Goal: Find specific page/section: Find specific page/section

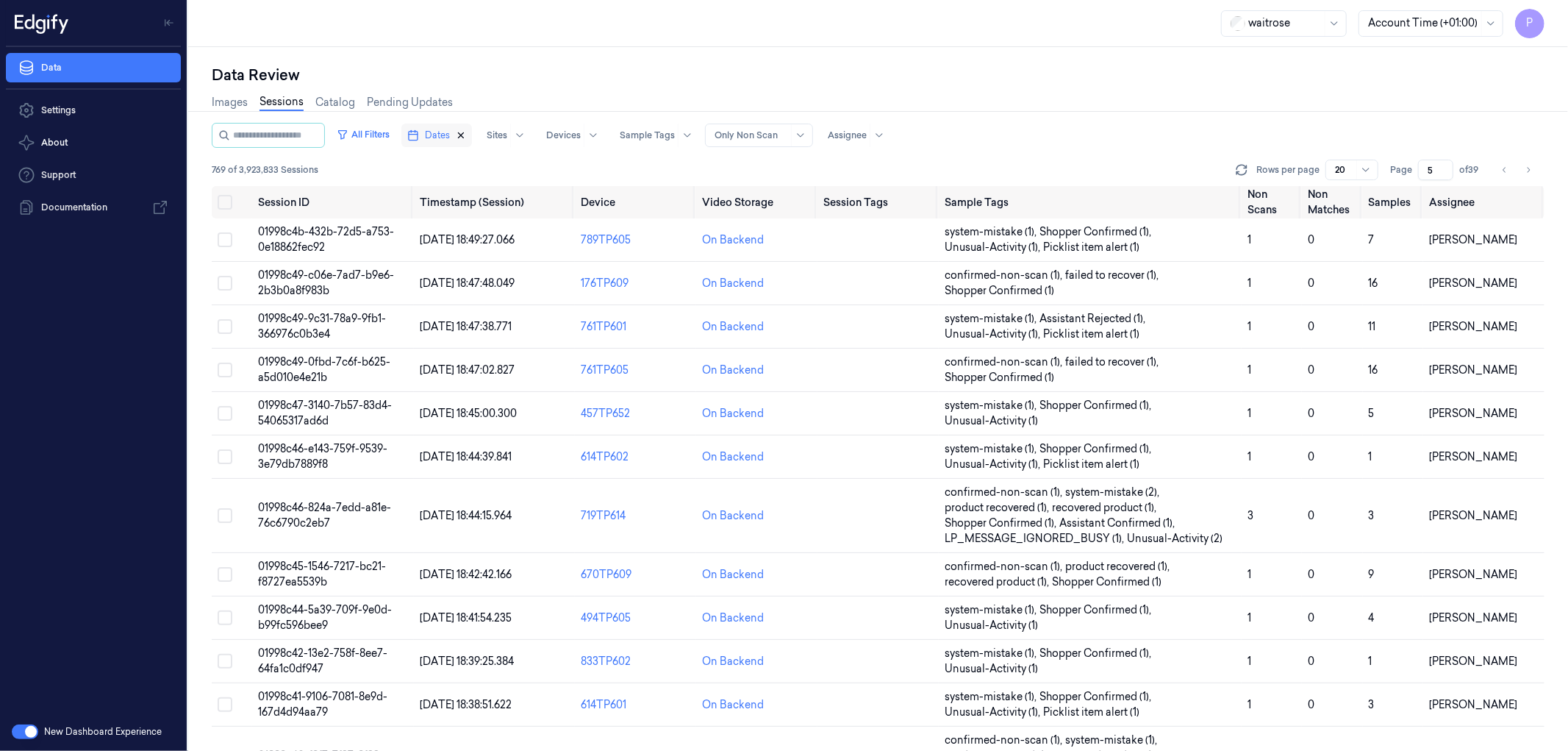
click at [466, 133] on icon "button" at bounding box center [460, 135] width 11 height 11
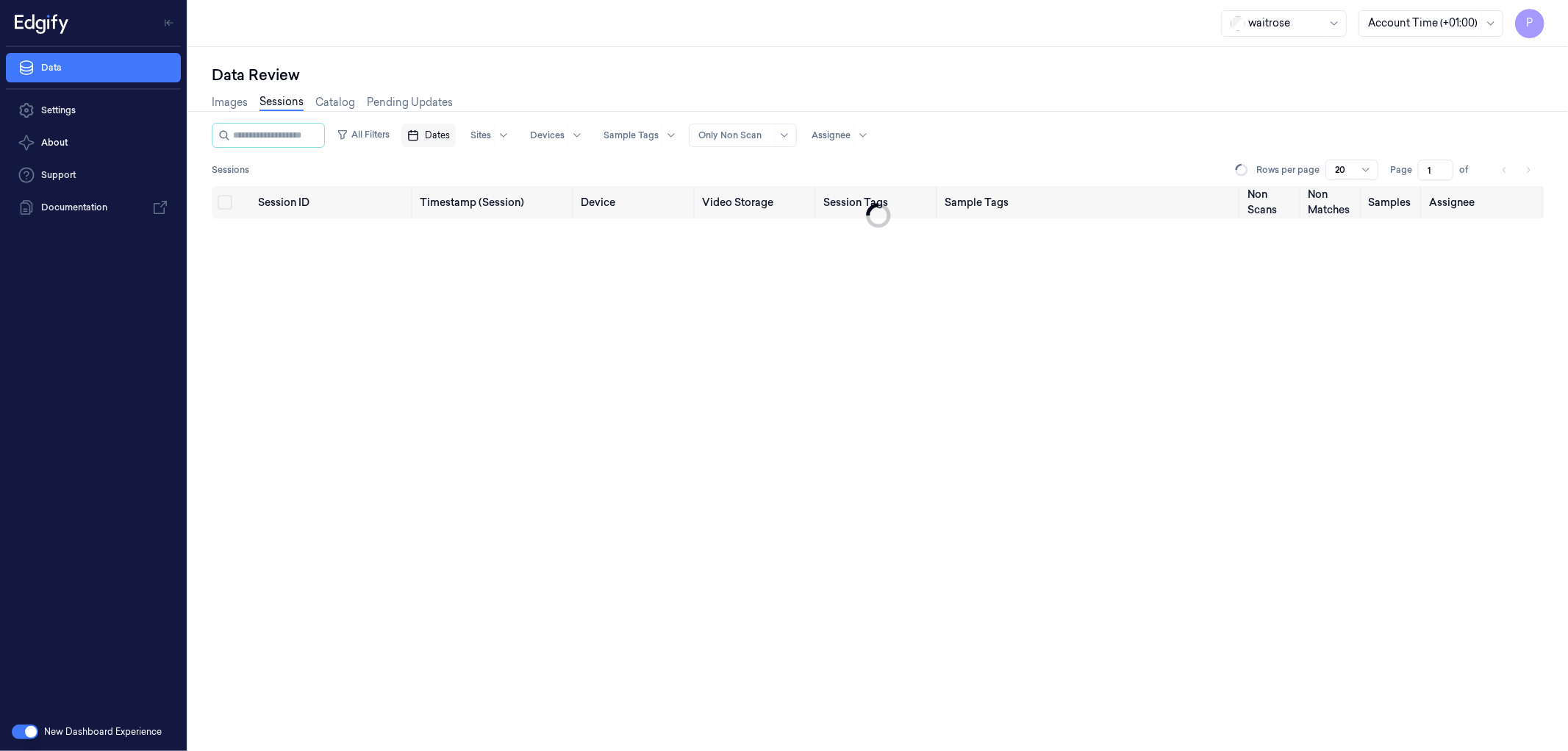
click at [450, 134] on span "Dates" at bounding box center [438, 135] width 25 height 14
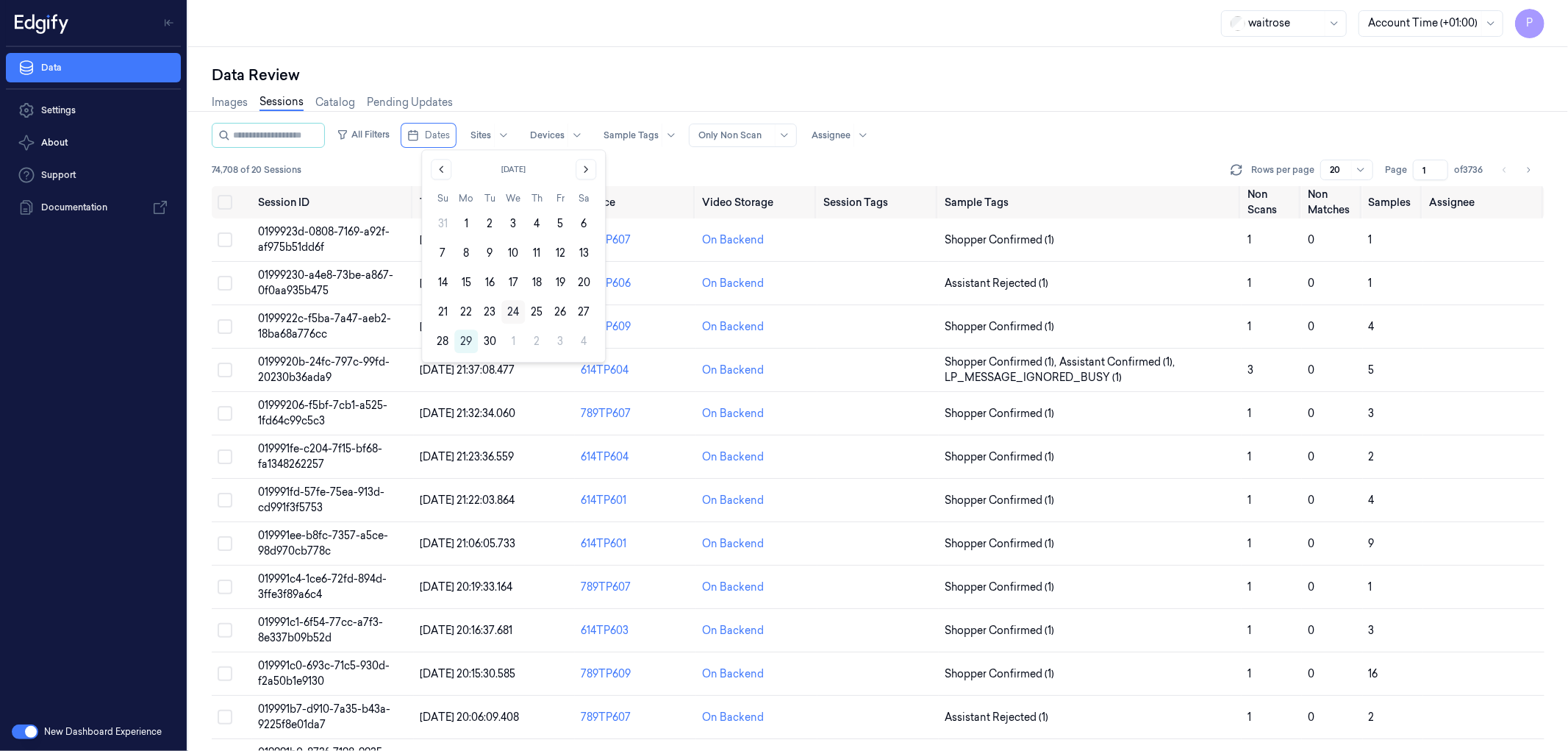
click at [519, 310] on button "24" at bounding box center [513, 312] width 23 height 23
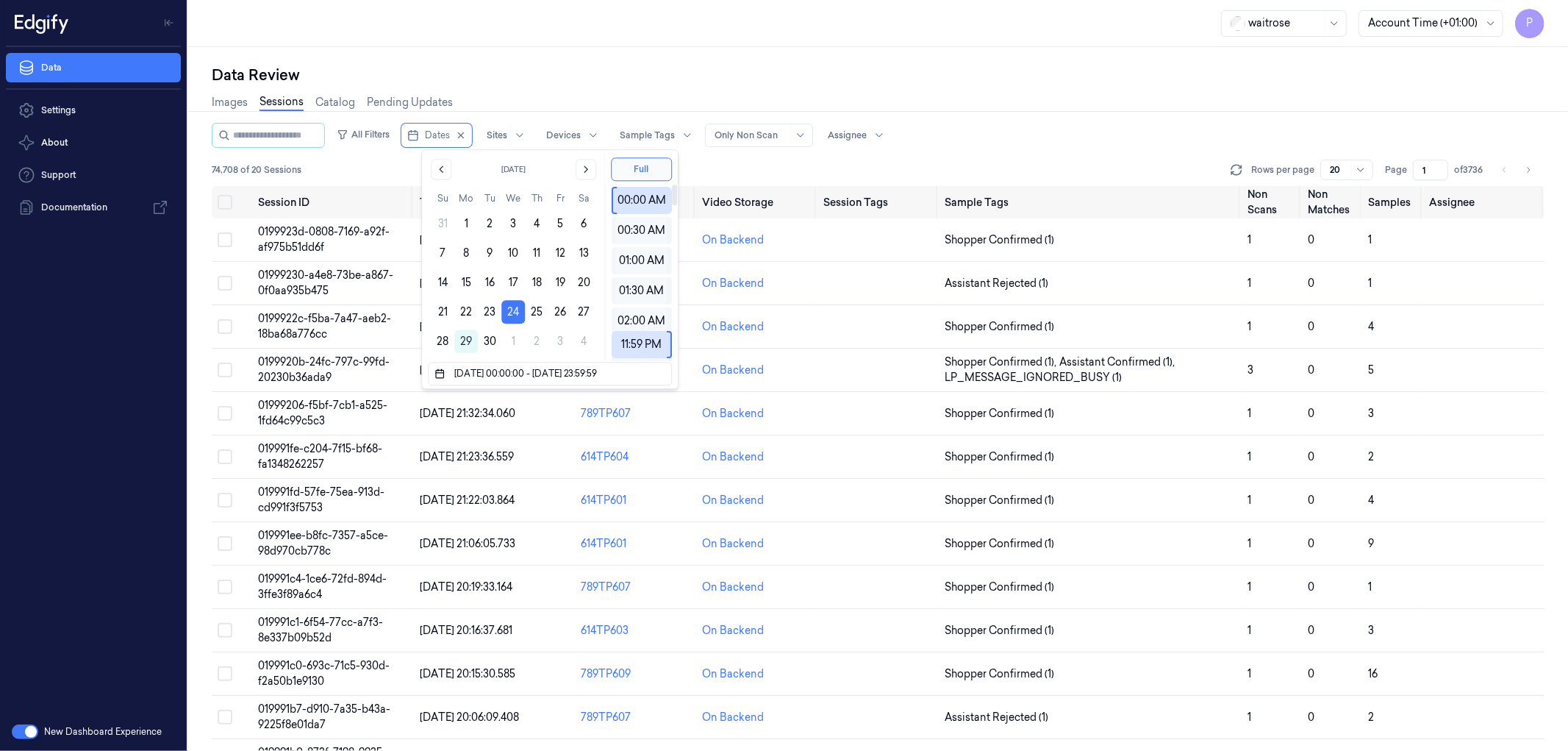
click at [731, 71] on div "Data Review" at bounding box center [878, 75] width 1333 height 20
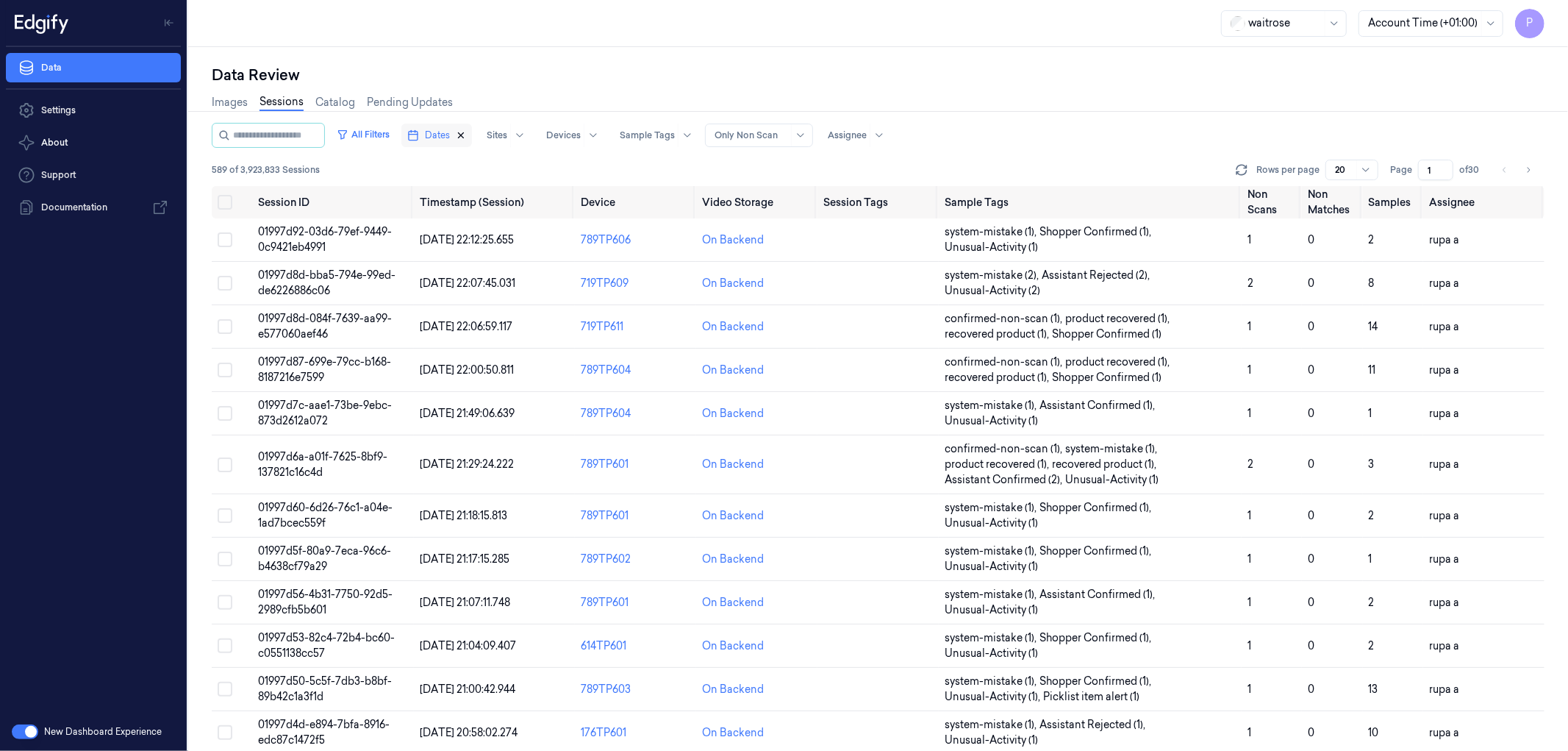
click at [466, 134] on icon "button" at bounding box center [460, 135] width 11 height 11
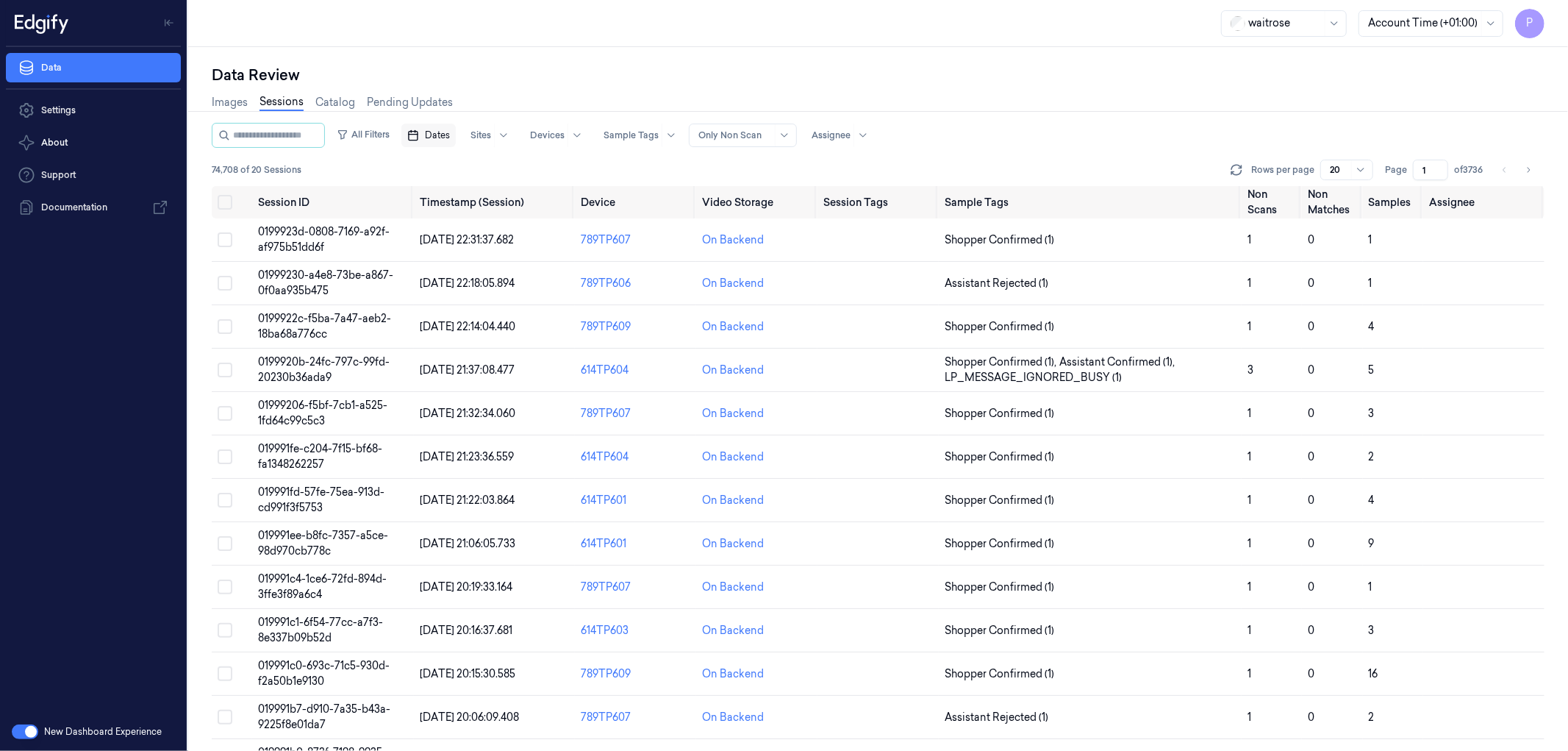
click at [450, 135] on span "Dates" at bounding box center [438, 135] width 25 height 14
click at [539, 314] on button "25" at bounding box center [537, 312] width 23 height 23
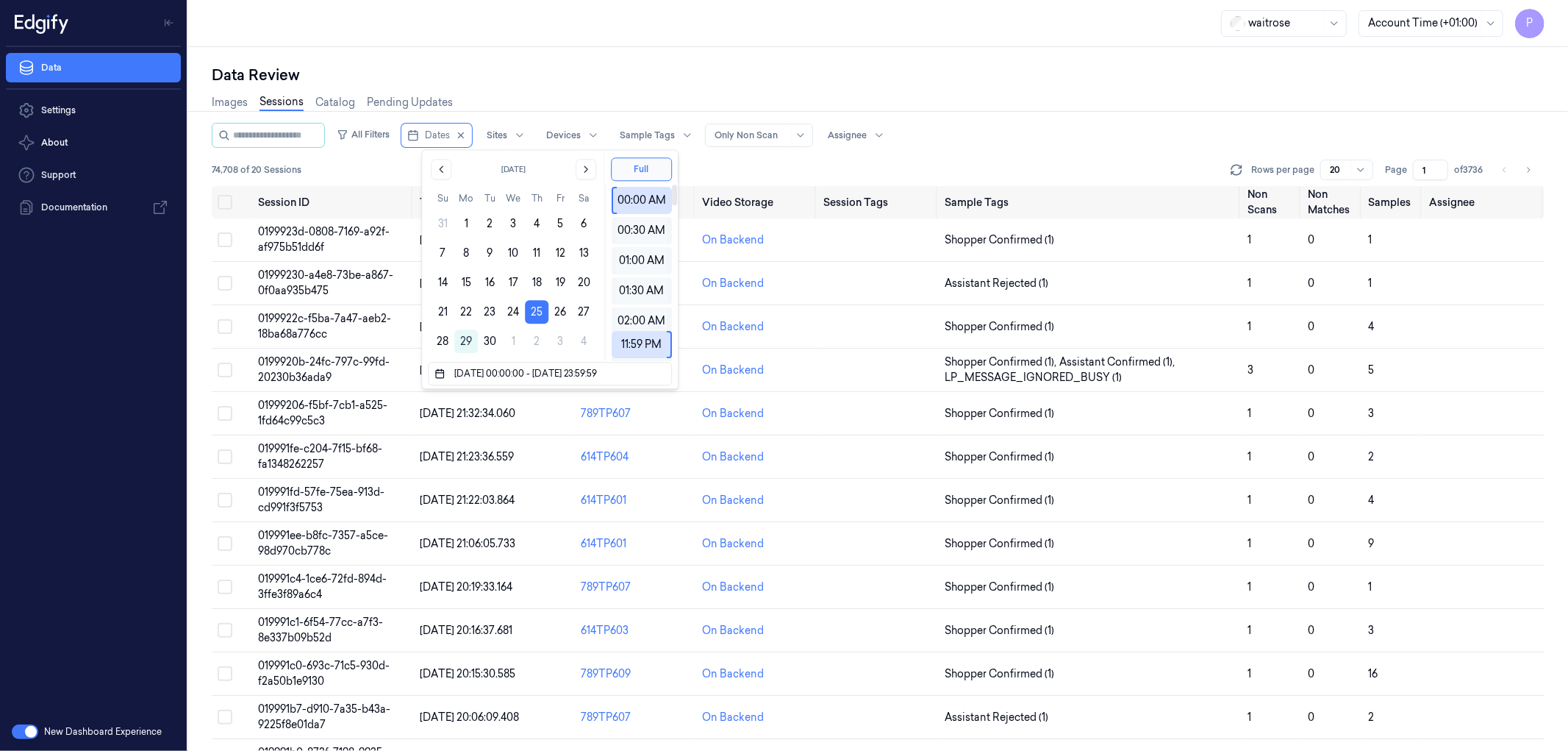
click at [1004, 90] on div "Images Sessions Catalog Pending Updates" at bounding box center [878, 104] width 1333 height 38
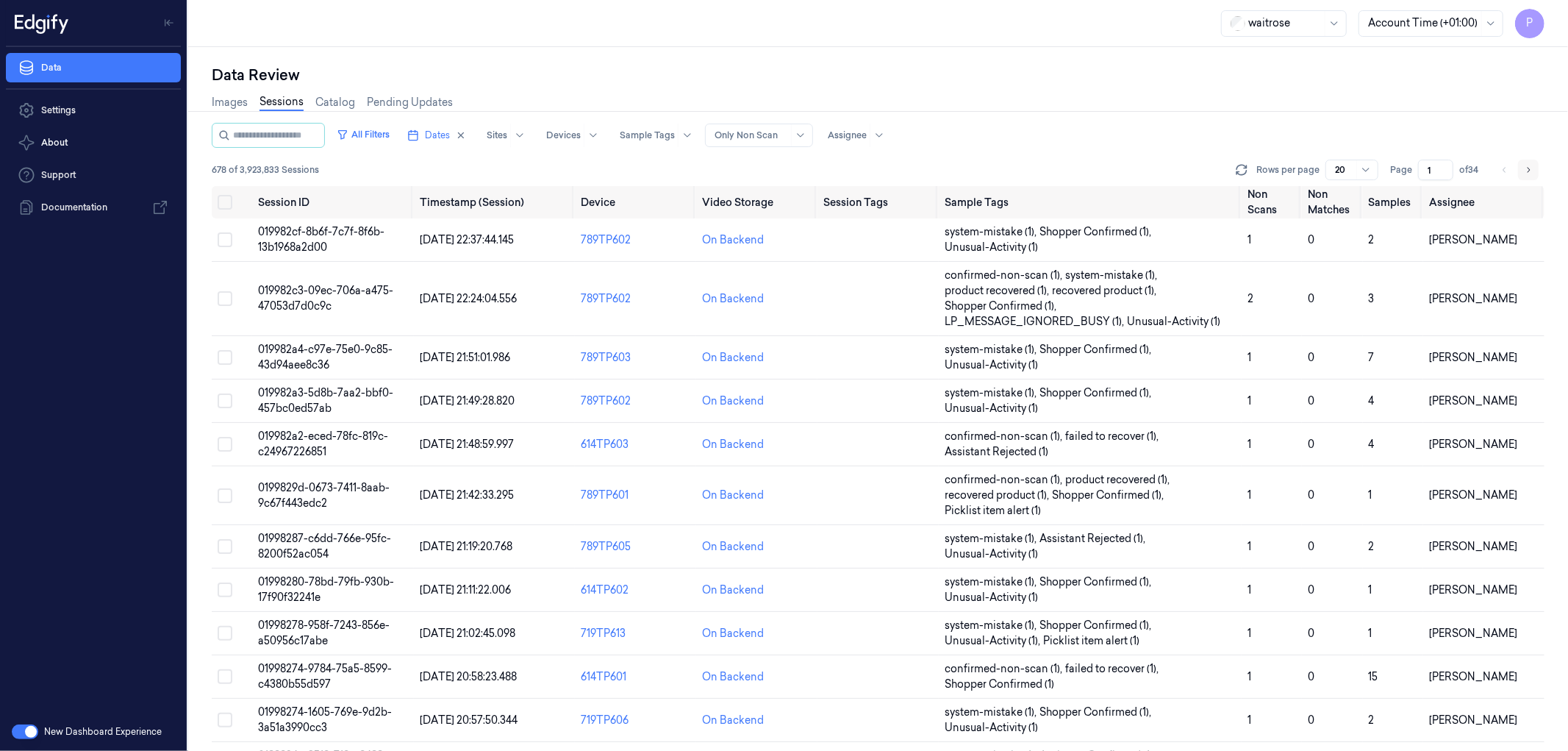
click at [1529, 170] on icon "Go to next page" at bounding box center [1527, 170] width 9 height 12
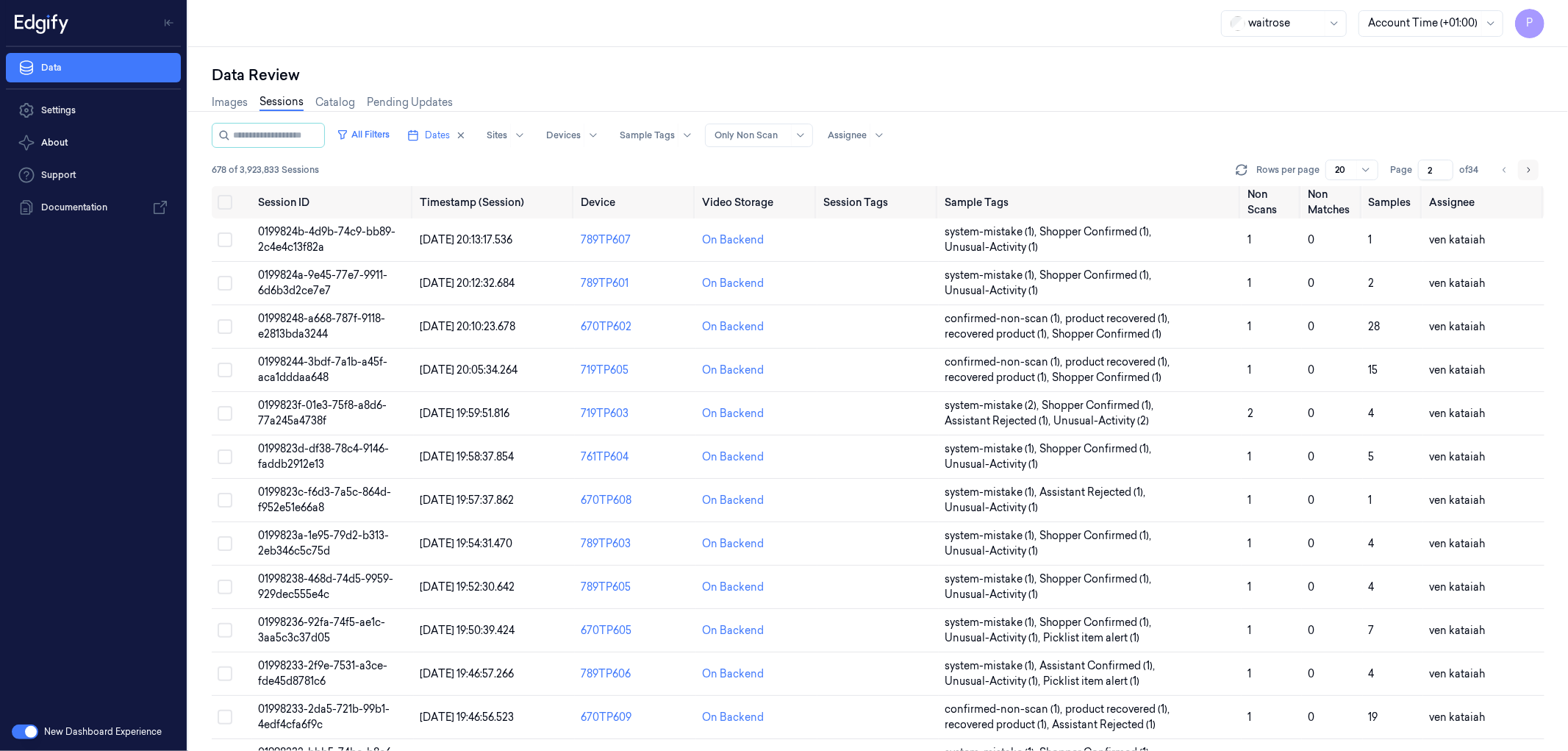
click at [1529, 170] on icon "Go to next page" at bounding box center [1527, 170] width 9 height 12
type input "3"
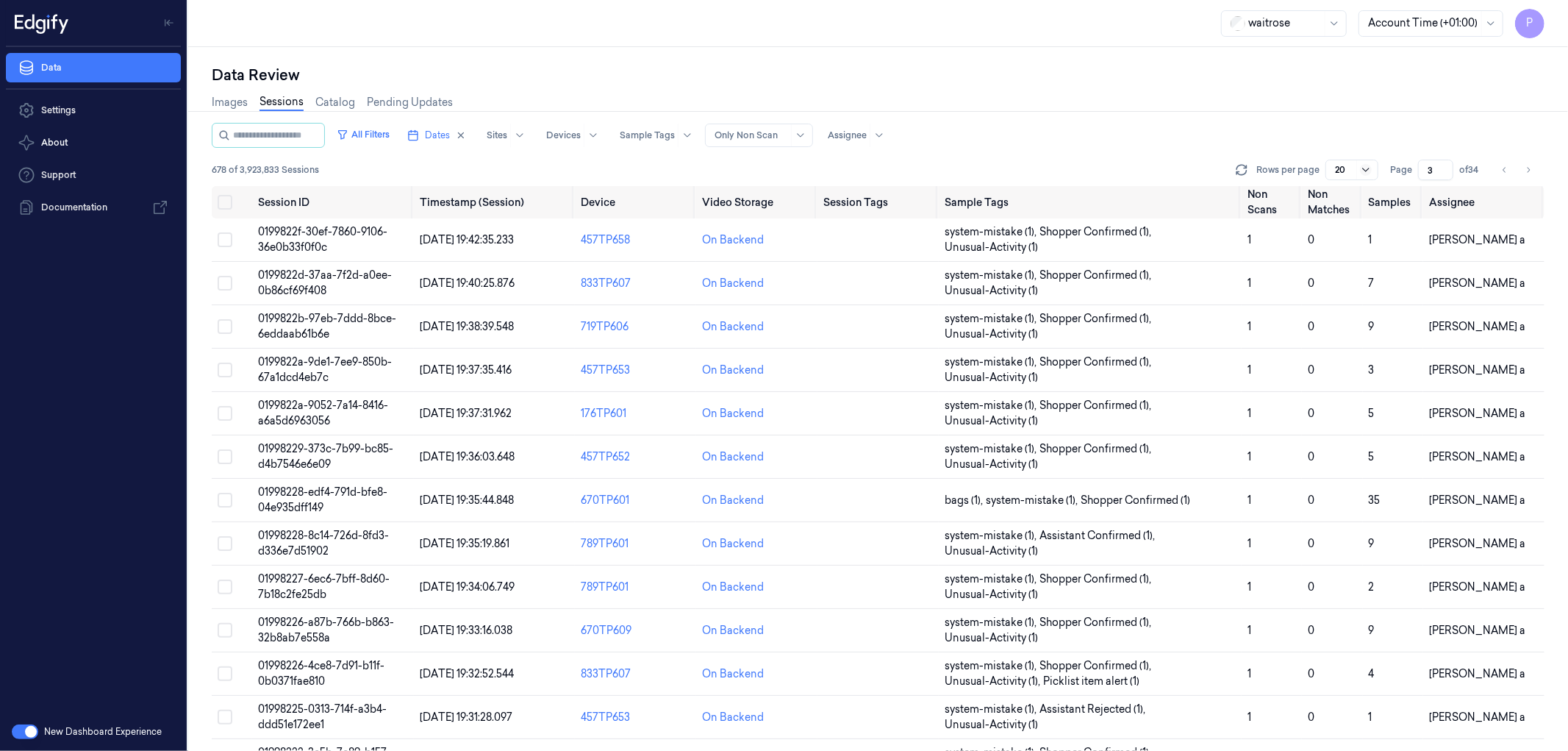
click at [1364, 165] on icon at bounding box center [1366, 170] width 12 height 12
click at [1350, 145] on div "All Filters Dates Sites Devices Sample Tags Alert Type Only Non Scan Assignee" at bounding box center [878, 135] width 1333 height 25
click at [466, 133] on icon "button" at bounding box center [460, 135] width 11 height 11
type input "1"
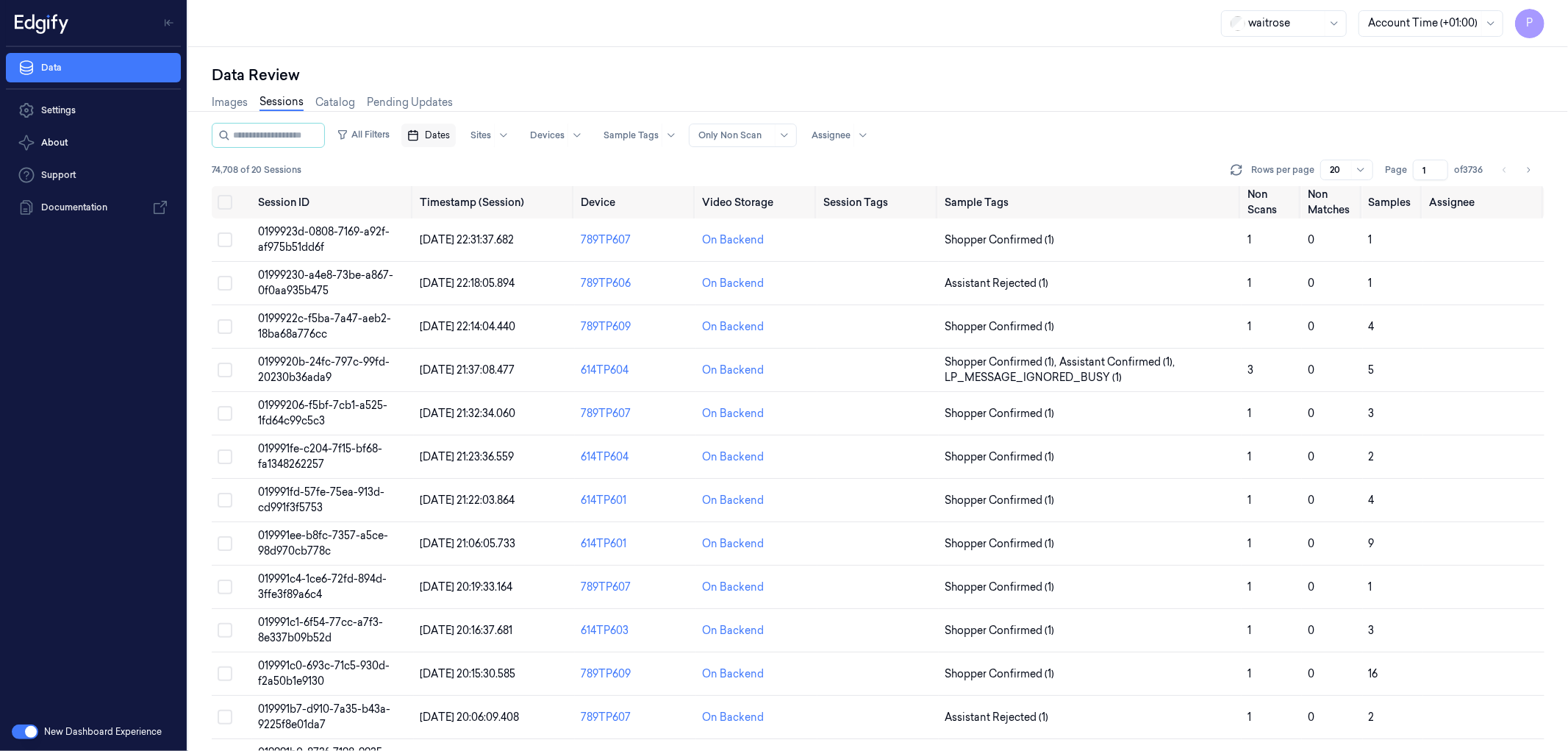
click at [450, 138] on span "Dates" at bounding box center [438, 135] width 25 height 14
click at [443, 340] on button "28" at bounding box center [443, 341] width 23 height 23
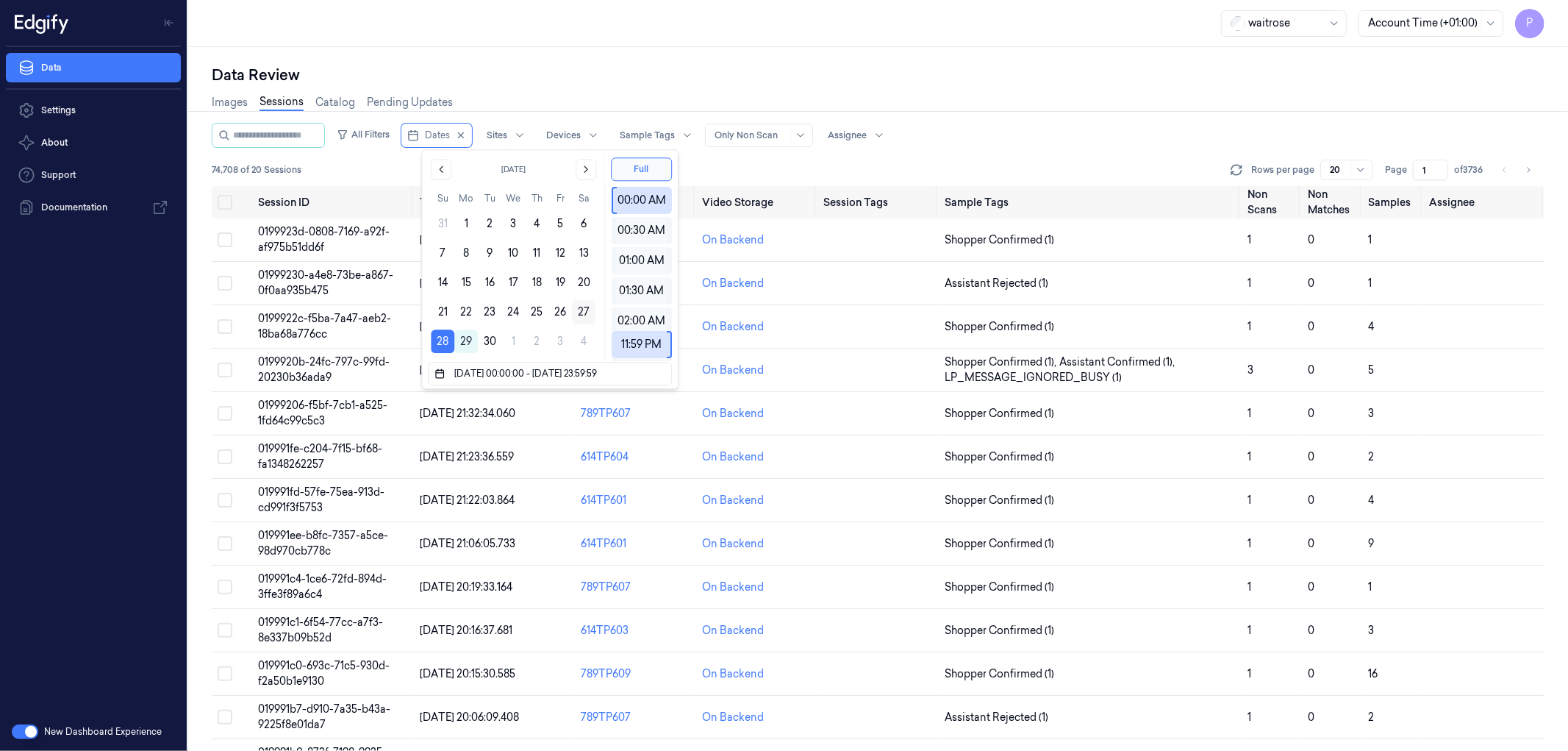
click at [588, 311] on button "27" at bounding box center [584, 312] width 23 height 23
type input "[DATE] 00:00:00 - [DATE] 23:59:59"
click at [791, 65] on div "Data Review" at bounding box center [878, 75] width 1333 height 20
